Goal: Information Seeking & Learning: Check status

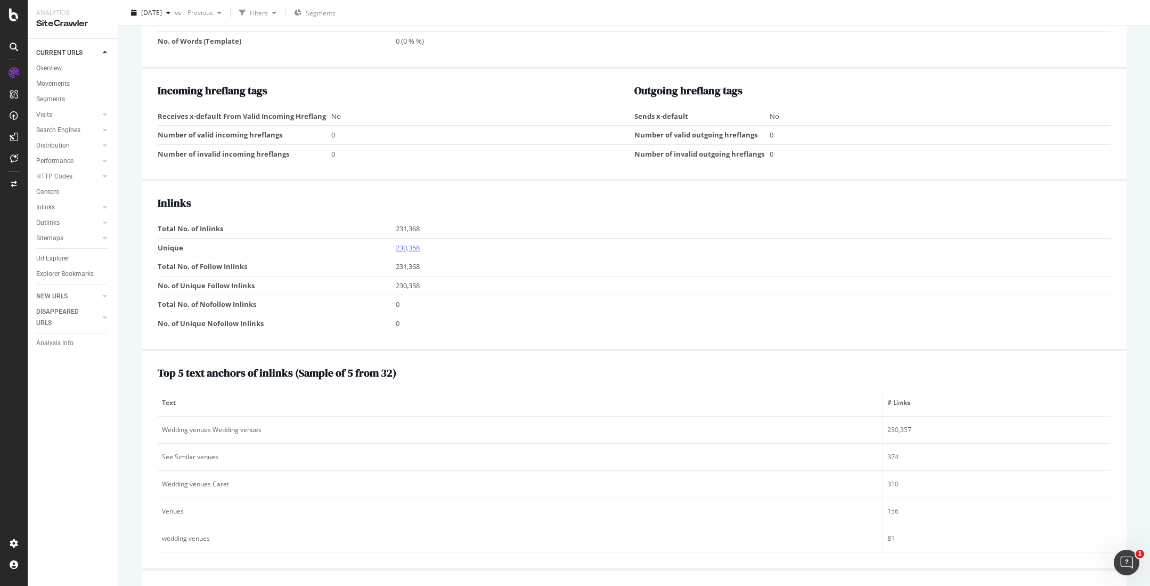
scroll to position [1093, 0]
click at [409, 250] on link "230,358" at bounding box center [408, 246] width 24 height 10
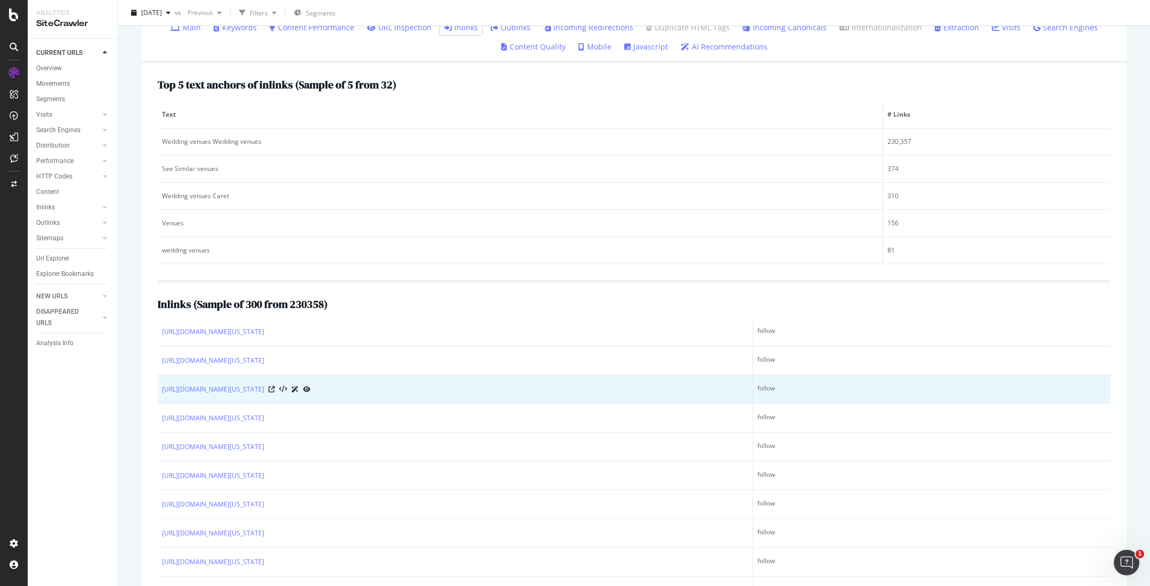
scroll to position [2073, 0]
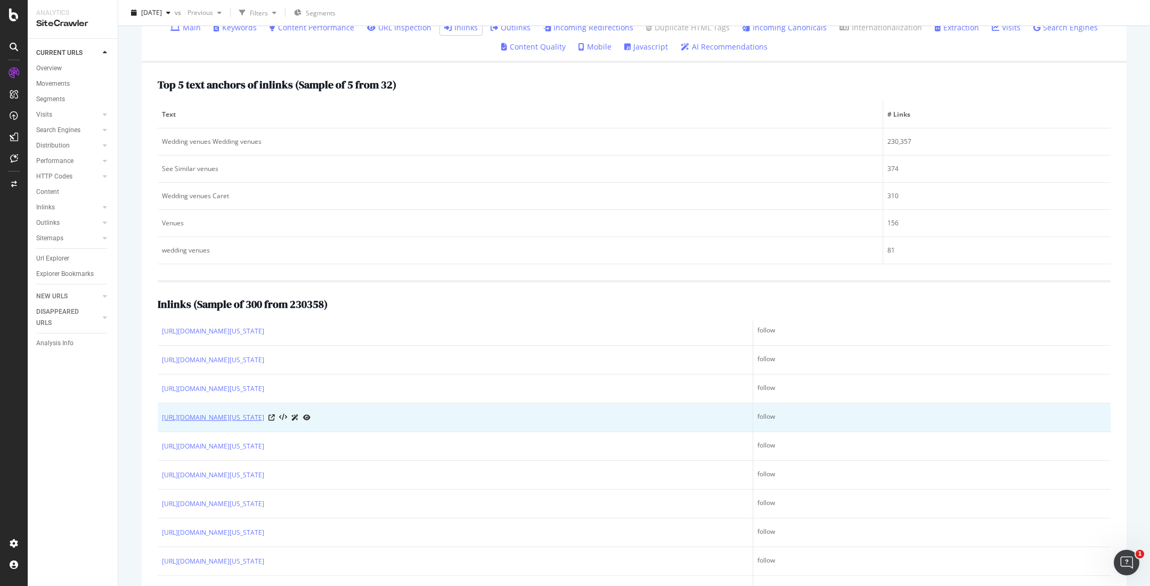
click at [264, 420] on link "[URL][DOMAIN_NAME][US_STATE]" at bounding box center [213, 417] width 102 height 11
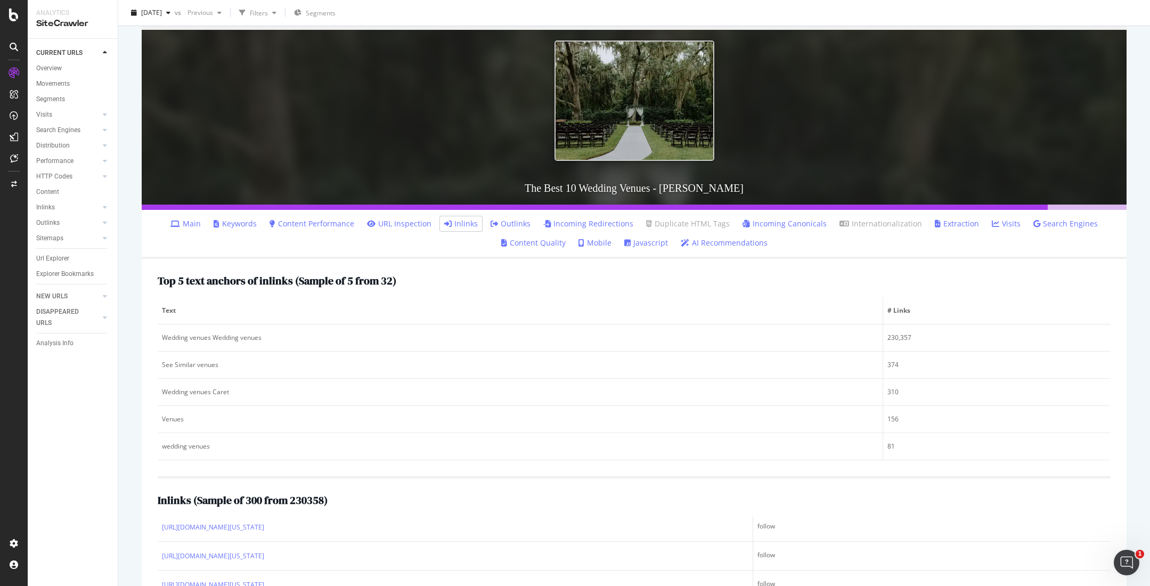
scroll to position [108, 0]
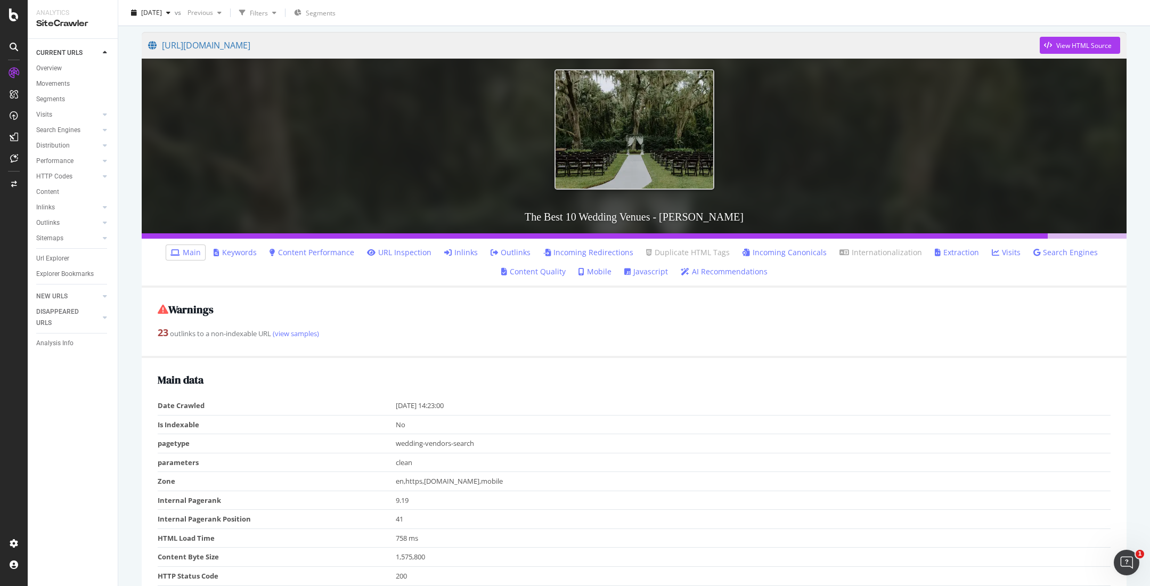
scroll to position [80, 0]
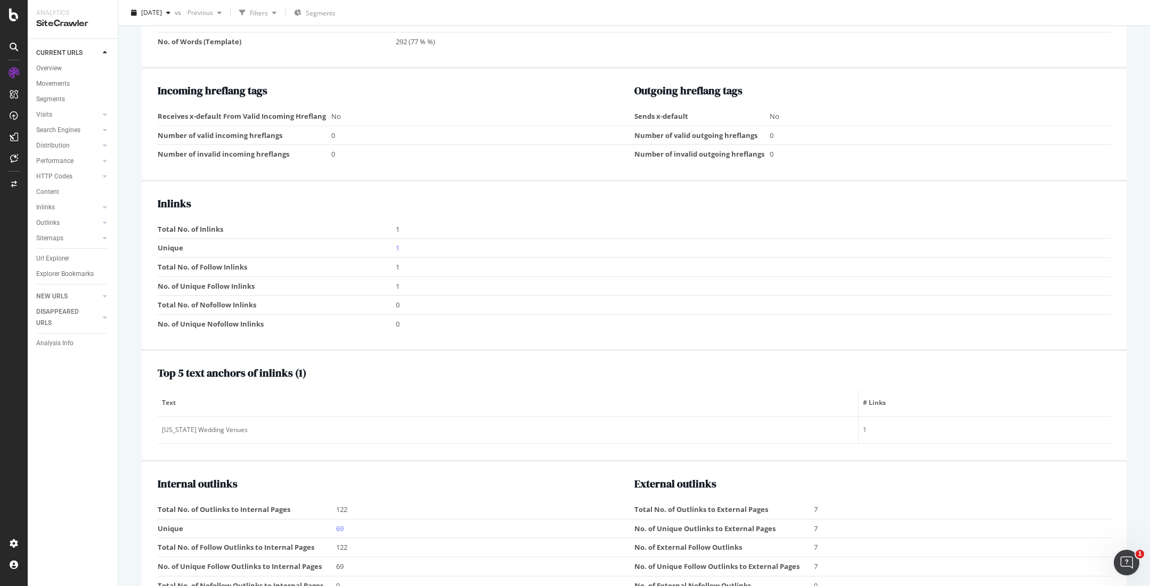
scroll to position [1128, 0]
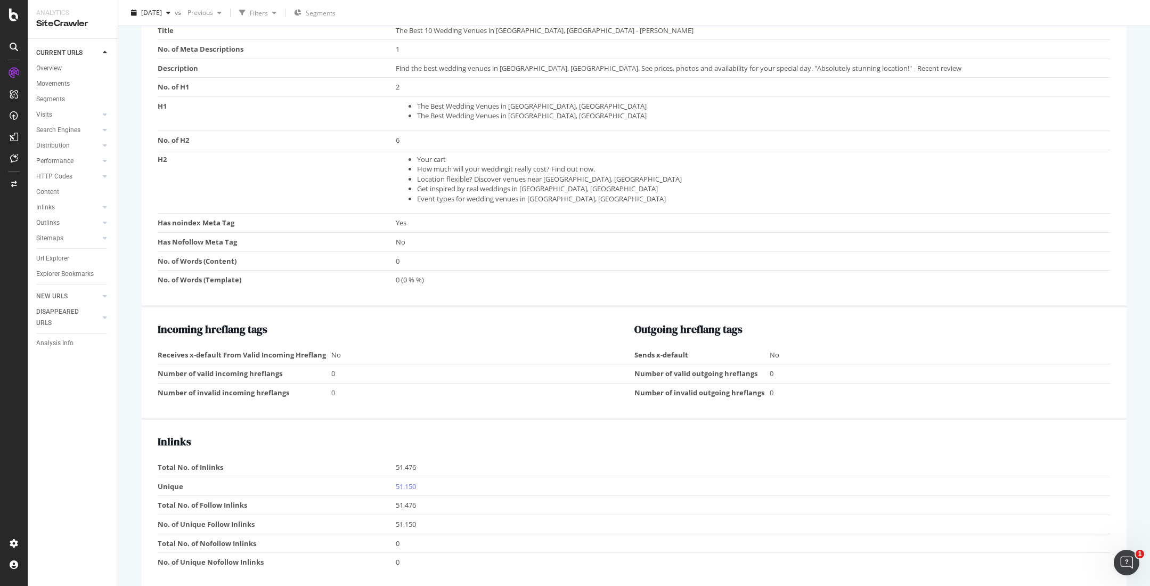
scroll to position [894, 0]
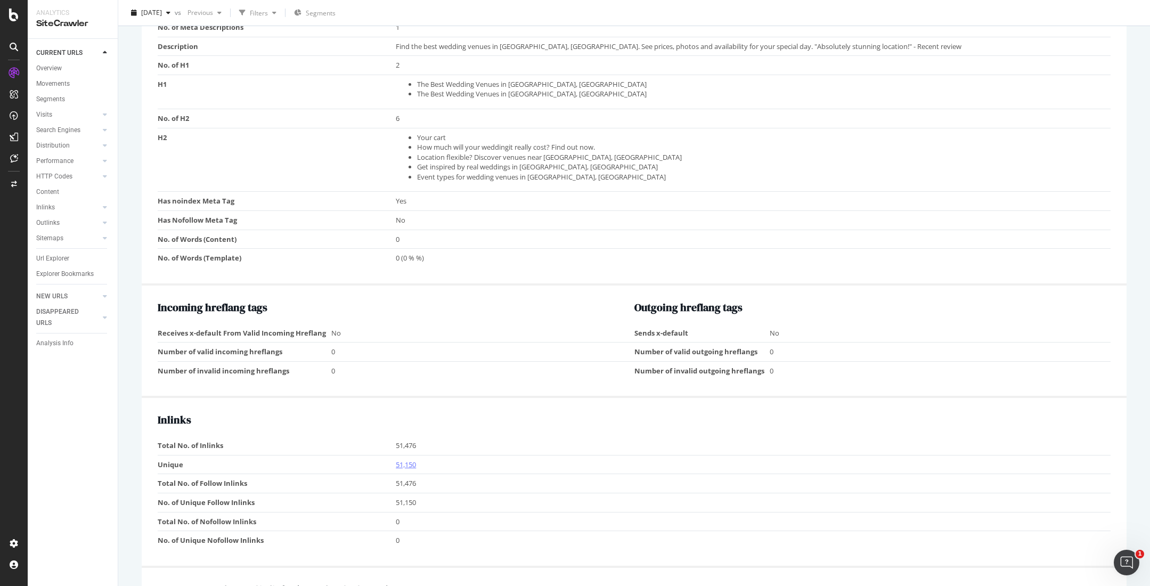
click at [410, 466] on link "51,150" at bounding box center [406, 465] width 20 height 10
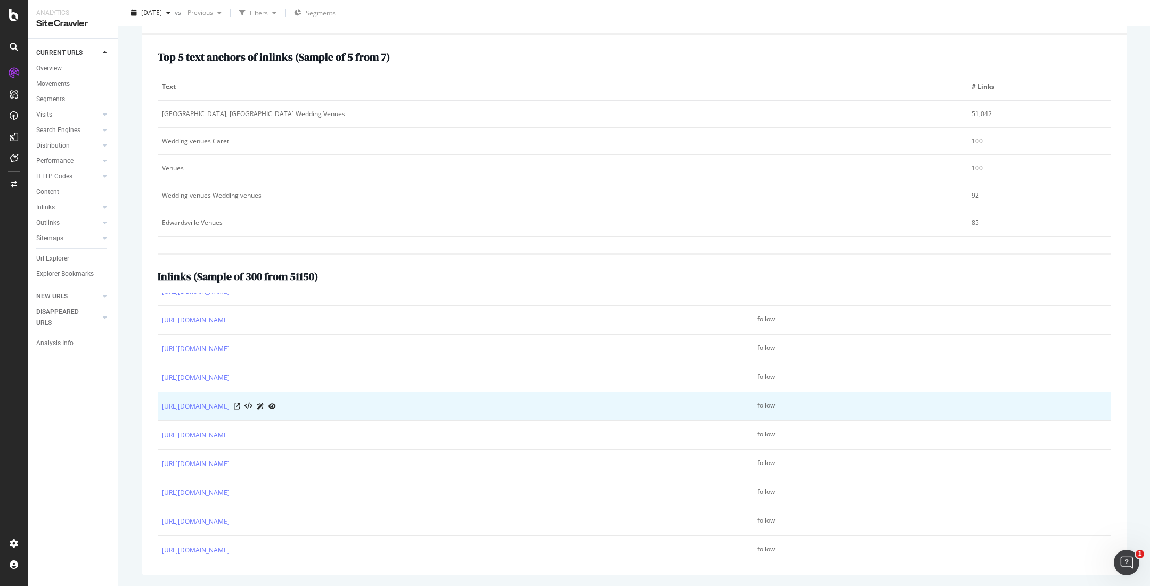
scroll to position [1940, 0]
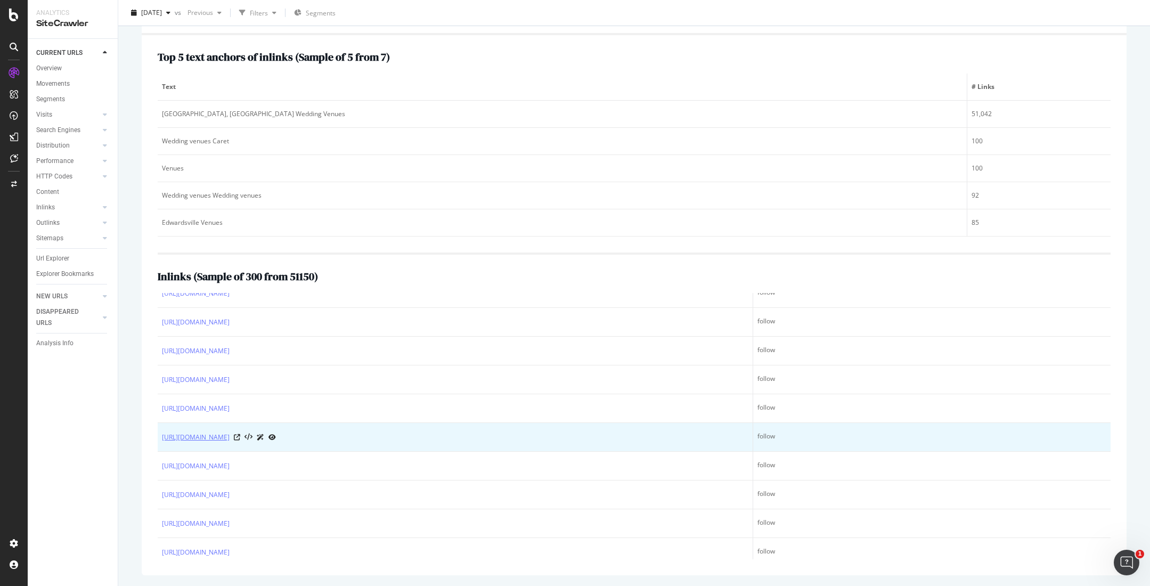
click at [230, 438] on link "https://www.zola.com/wedding-vendors/search/affton-mo--wedding-bar-services" at bounding box center [196, 437] width 68 height 11
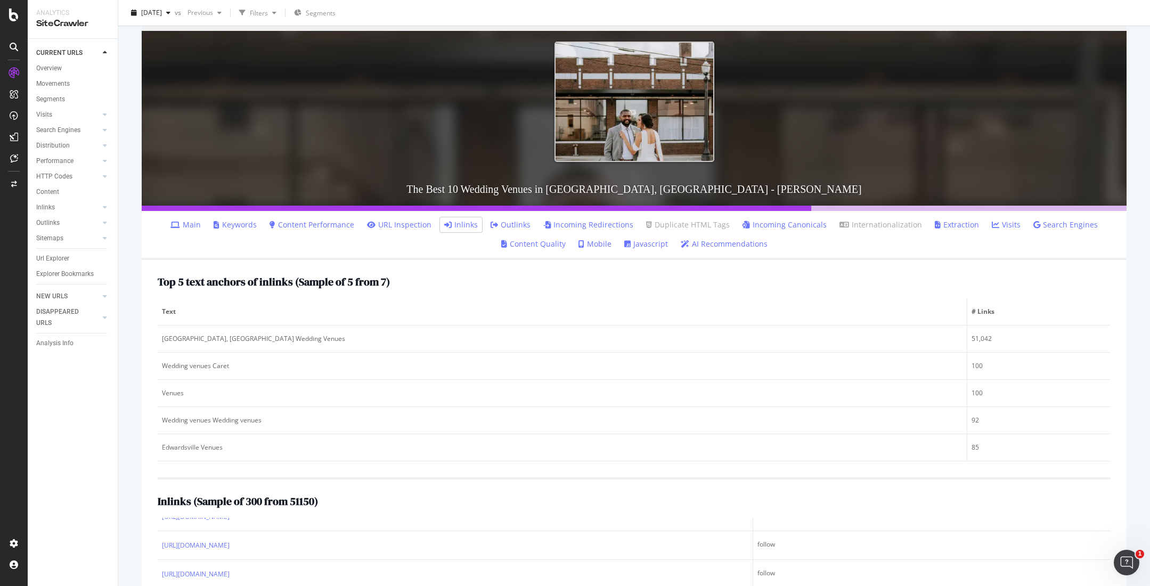
scroll to position [0, 0]
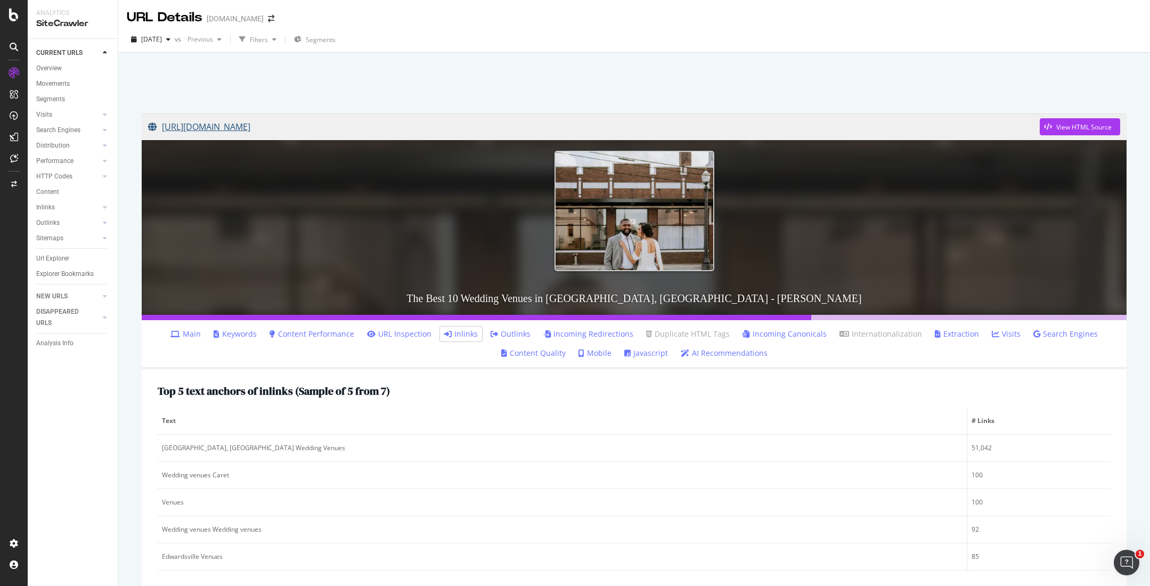
click at [374, 128] on link "https://www.zola.com/wedding-vendors/search/edwardsville-il--wedding-venues" at bounding box center [594, 126] width 892 height 27
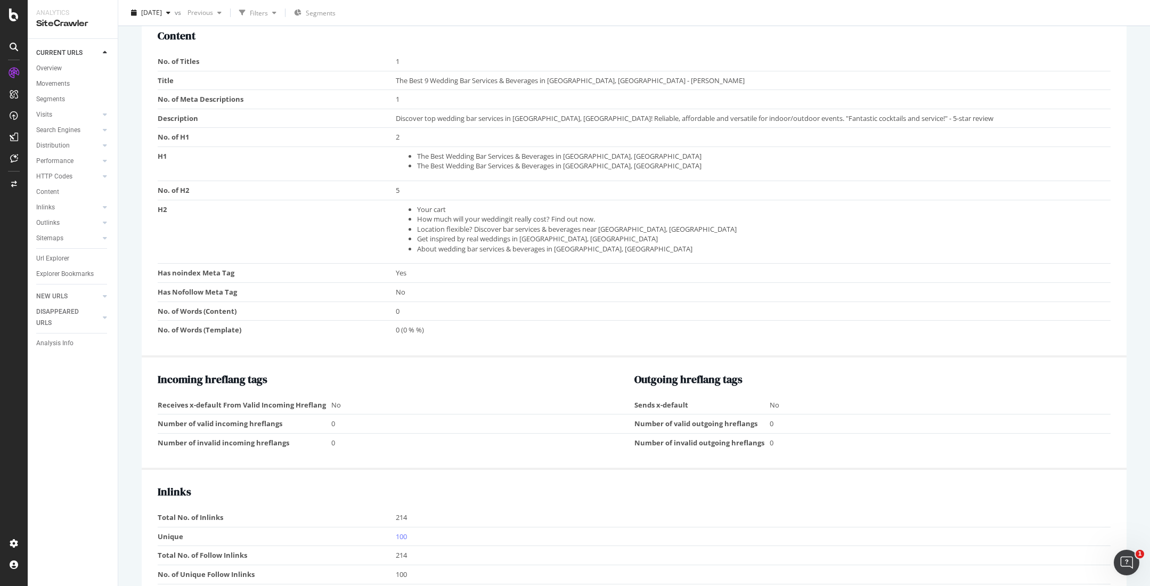
scroll to position [827, 0]
